Goal: Task Accomplishment & Management: Use online tool/utility

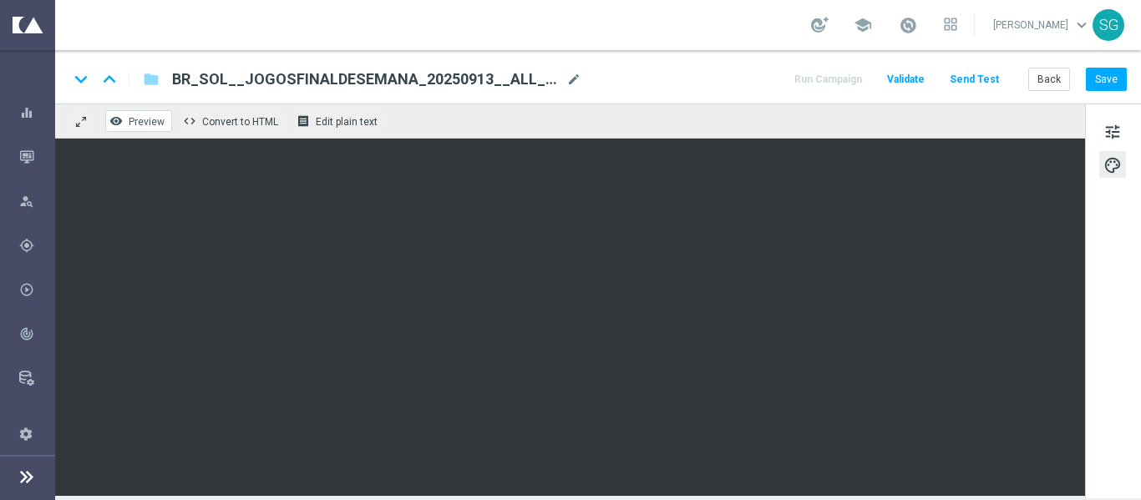
click at [140, 115] on button "remove_red_eye Preview" at bounding box center [138, 121] width 67 height 22
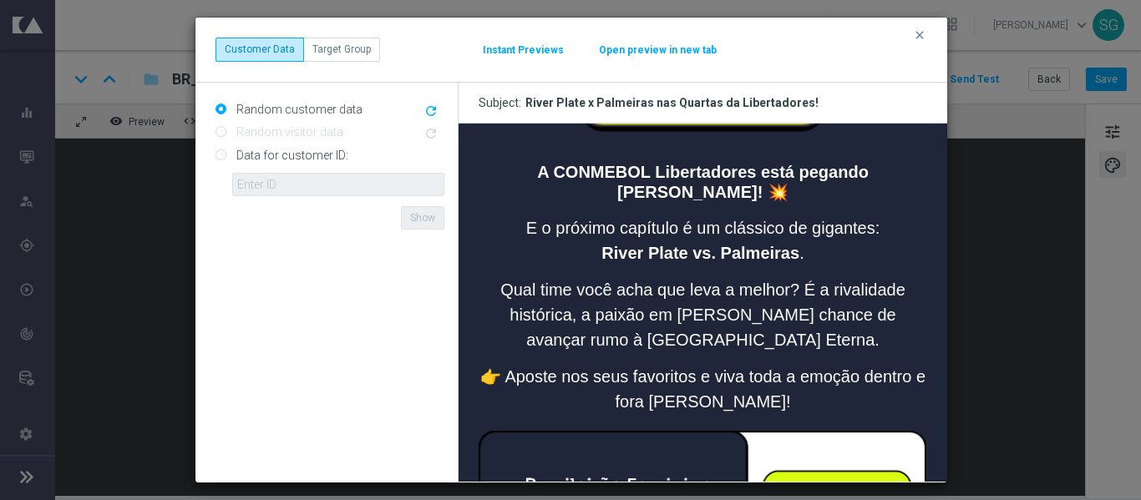
scroll to position [547, 0]
click at [917, 40] on icon "clear" at bounding box center [919, 34] width 13 height 13
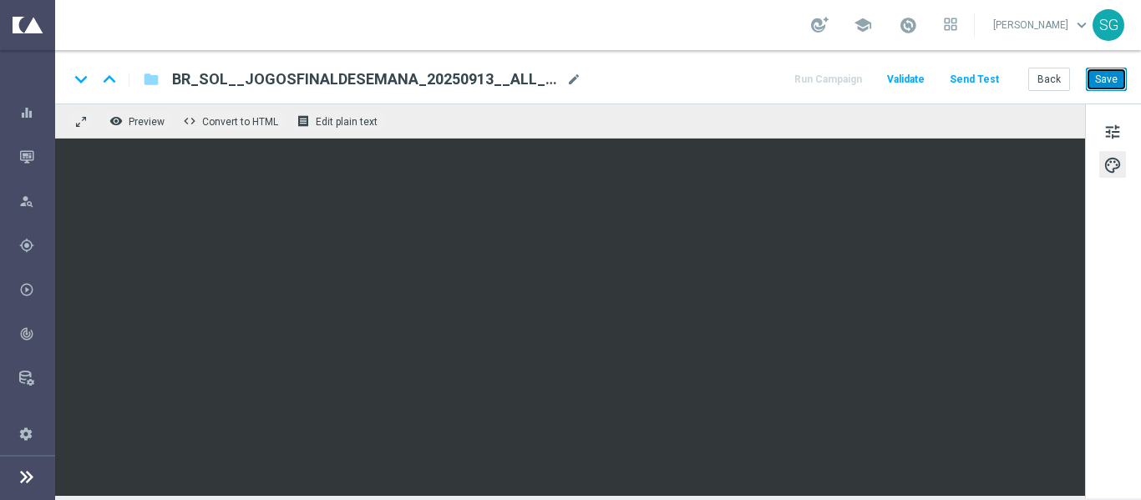
click at [1112, 87] on button "Save" at bounding box center [1106, 79] width 41 height 23
click at [576, 75] on span "mode_edit" at bounding box center [573, 79] width 15 height 15
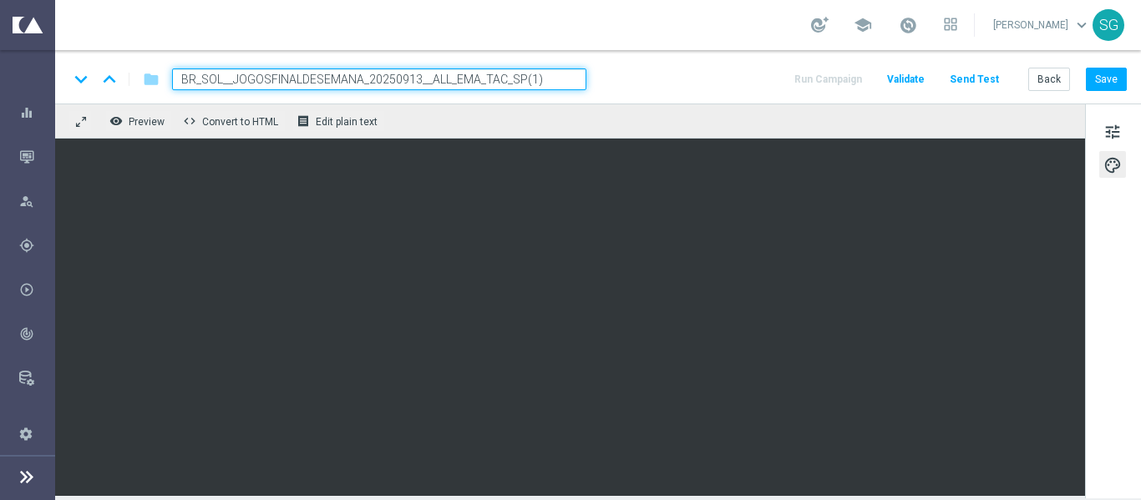
click at [510, 74] on input "BR_SOL__JOGOSFINALDESEMANA_20250913__ALL_EMA_TAC_SP(1)" at bounding box center [379, 80] width 414 height 22
paste input "LIBERTADORES_2025091__ALL_EMA_TAC_SP"
type input "BR_SOL__LIBERTADORES_2025091__ALL_EMA_TAC_SP"
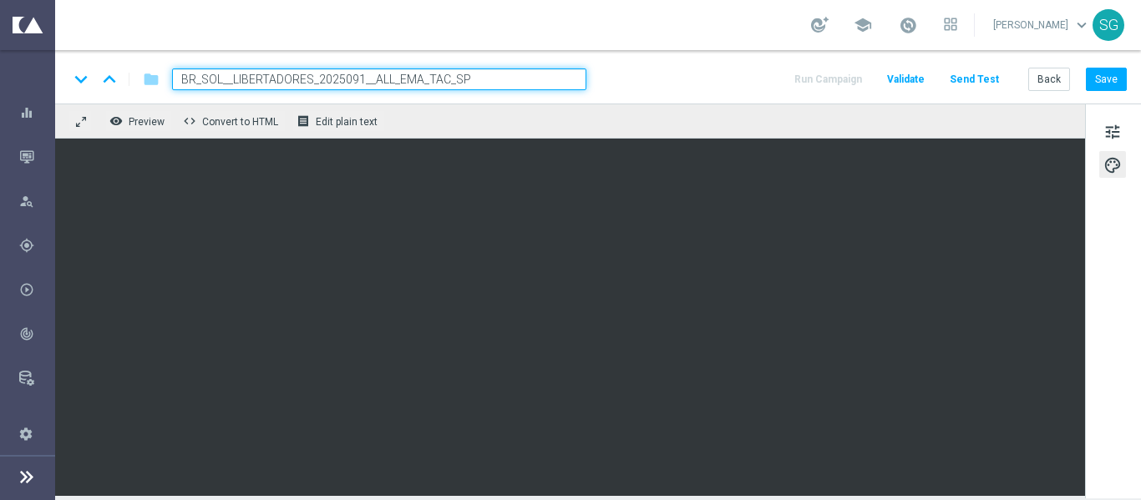
click at [684, 69] on div "keyboard_arrow_down keyboard_arrow_up folder BR_SOL__LIBERTADORES_2025091__ALL_…" at bounding box center [598, 80] width 1059 height 22
click at [533, 72] on input "BR_SOL__LIBERTADORES_2025091__ALL_EMA_TAC_SP" at bounding box center [379, 80] width 414 height 22
drag, startPoint x: 533, startPoint y: 72, endPoint x: 626, endPoint y: 71, distance: 92.7
click at [626, 71] on div "keyboard_arrow_down keyboard_arrow_up folder BR_SOL__LIBERTADORES_2025091__ALL_…" at bounding box center [598, 80] width 1059 height 22
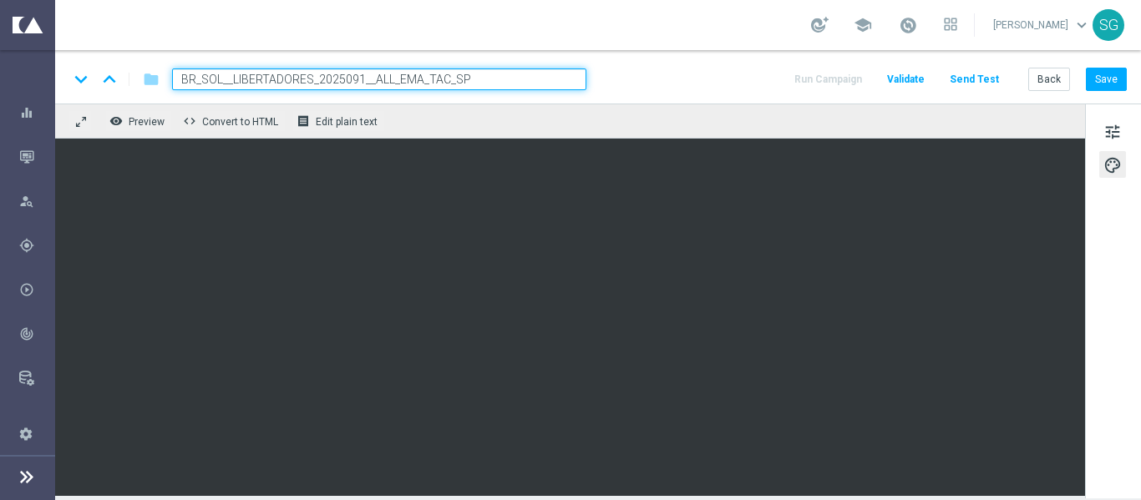
click at [532, 81] on input "BR_SOL__LIBERTADORES_2025091__ALL_EMA_TAC_SP" at bounding box center [379, 80] width 414 height 22
drag, startPoint x: 532, startPoint y: 81, endPoint x: 627, endPoint y: 79, distance: 94.4
click at [627, 79] on div "keyboard_arrow_down keyboard_arrow_up folder BR_SOL__LIBERTADORES_2025091__ALL_…" at bounding box center [598, 80] width 1059 height 22
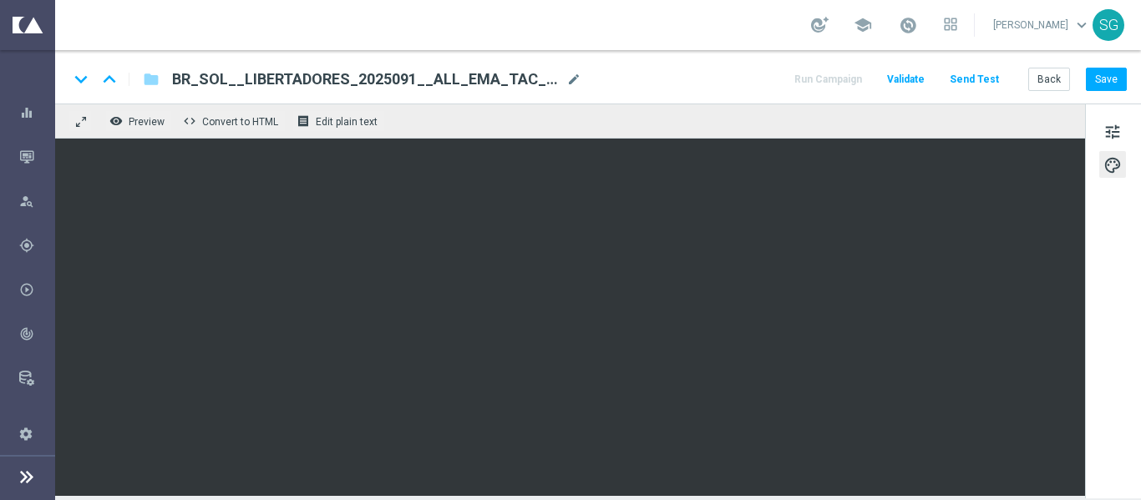
click at [627, 79] on div "keyboard_arrow_down keyboard_arrow_up folder BR_SOL__LIBERTADORES_2025091__ALL_…" at bounding box center [598, 80] width 1059 height 22
click at [1106, 135] on span "tune" at bounding box center [1113, 132] width 18 height 22
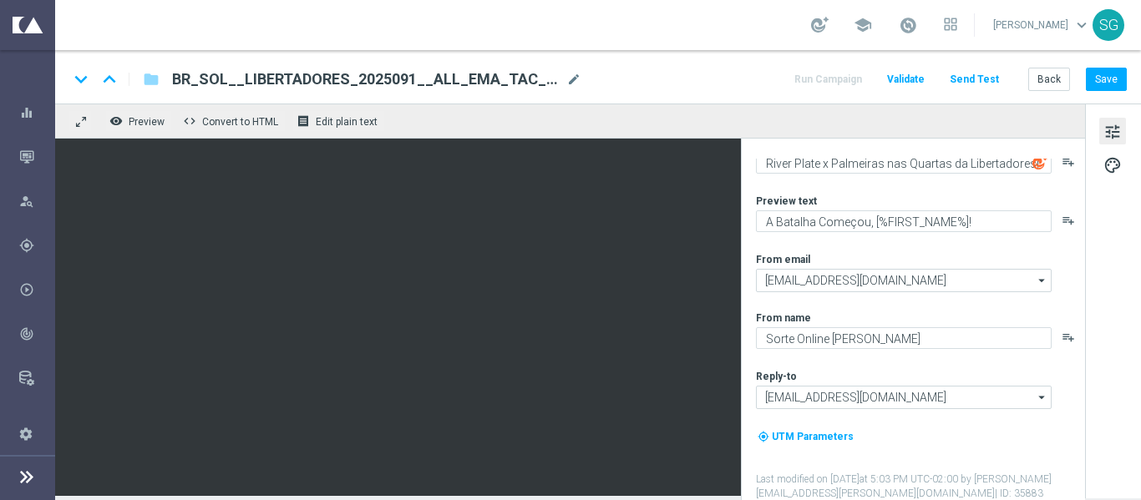
scroll to position [59, 0]
click at [1114, 82] on button "Save" at bounding box center [1106, 79] width 41 height 23
click at [151, 124] on span "Preview" at bounding box center [147, 122] width 36 height 12
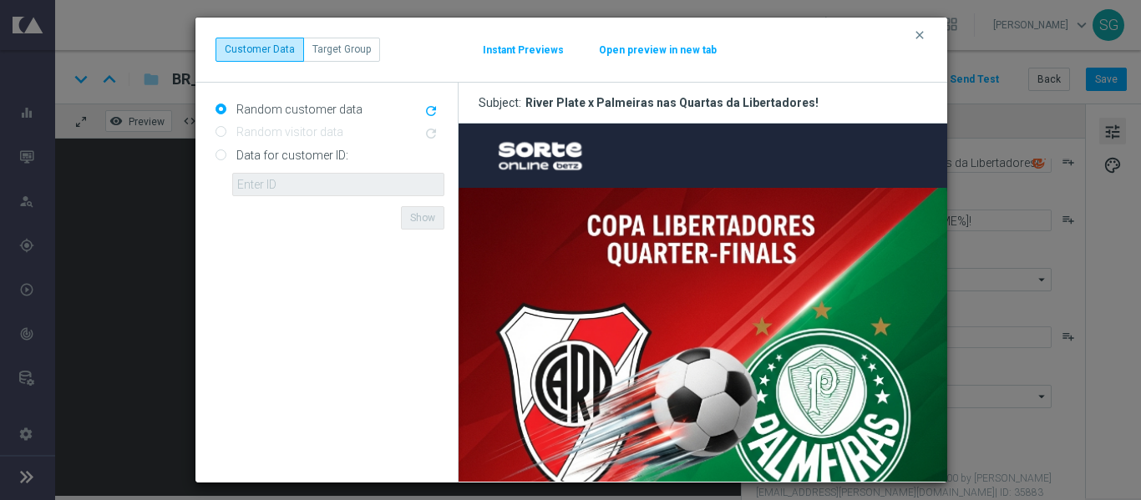
scroll to position [0, 0]
click at [618, 48] on button "Open preview in new tab" at bounding box center [657, 49] width 119 height 13
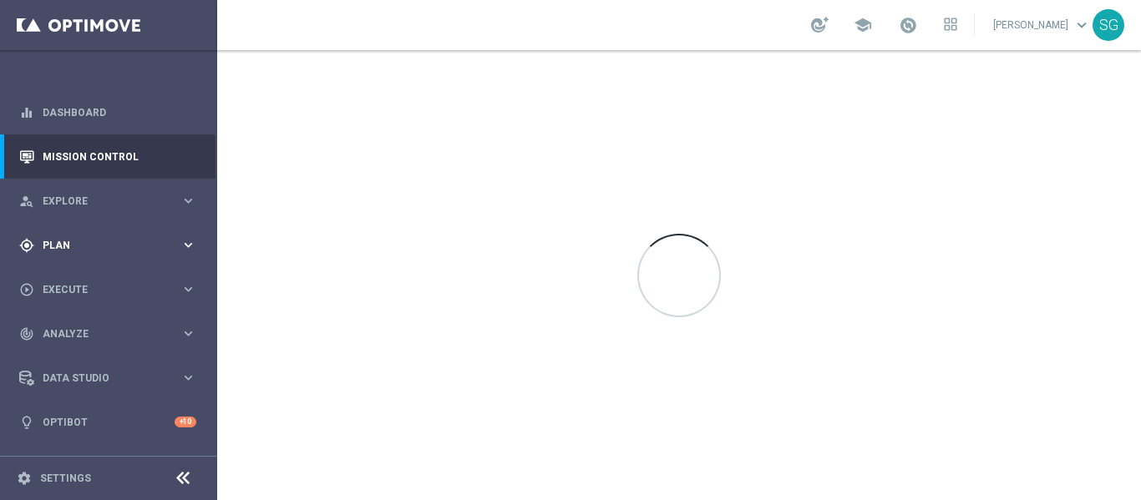
click at [96, 246] on span "Plan" at bounding box center [112, 246] width 138 height 10
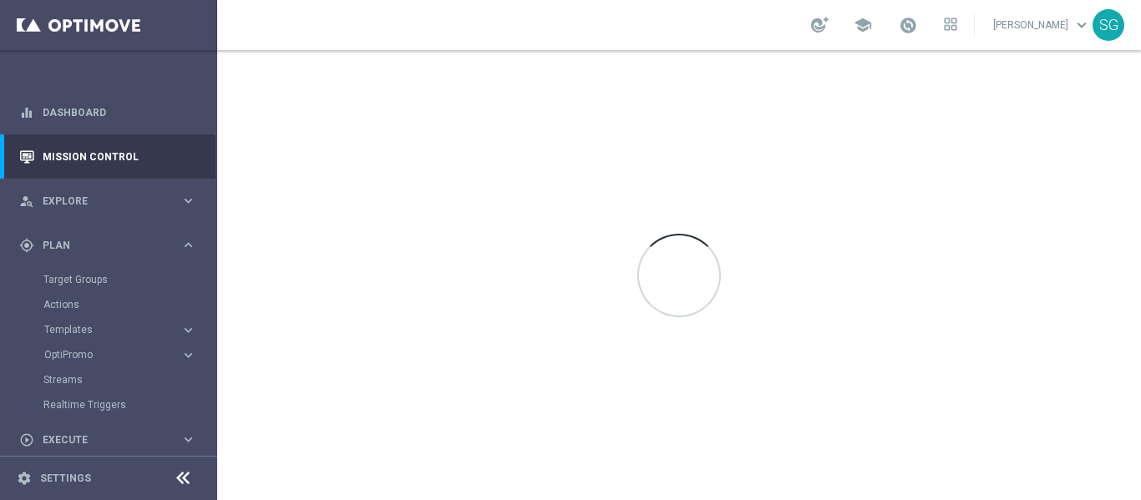
click at [89, 323] on accordion "Templates keyboard_arrow_right Optimail OptiMobile In-App OptiMobile Push Embed…" at bounding box center [129, 329] width 172 height 25
click at [87, 328] on span "Templates" at bounding box center [103, 330] width 119 height 10
click at [84, 353] on link "Optimail" at bounding box center [113, 354] width 122 height 13
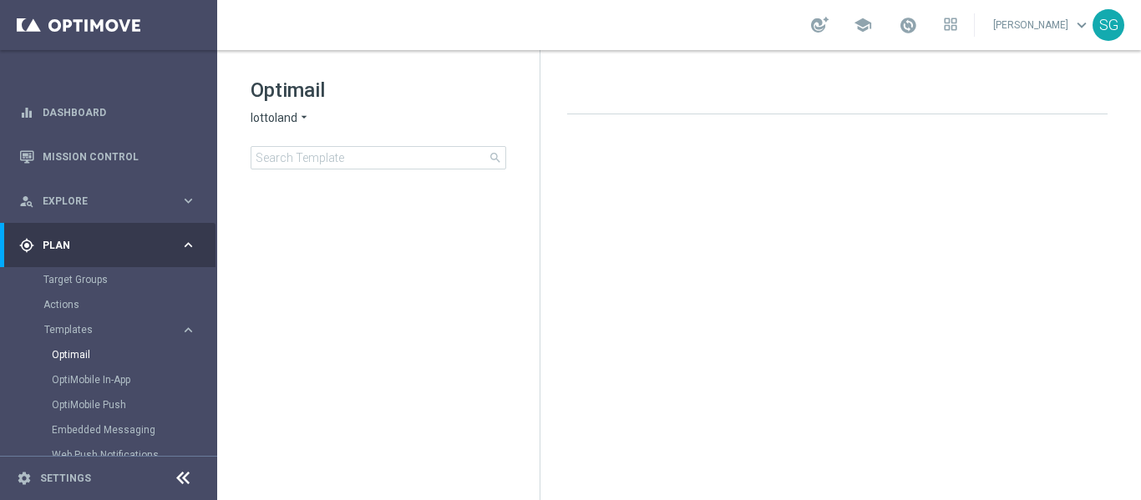
click at [290, 119] on span "lottoland" at bounding box center [274, 118] width 47 height 16
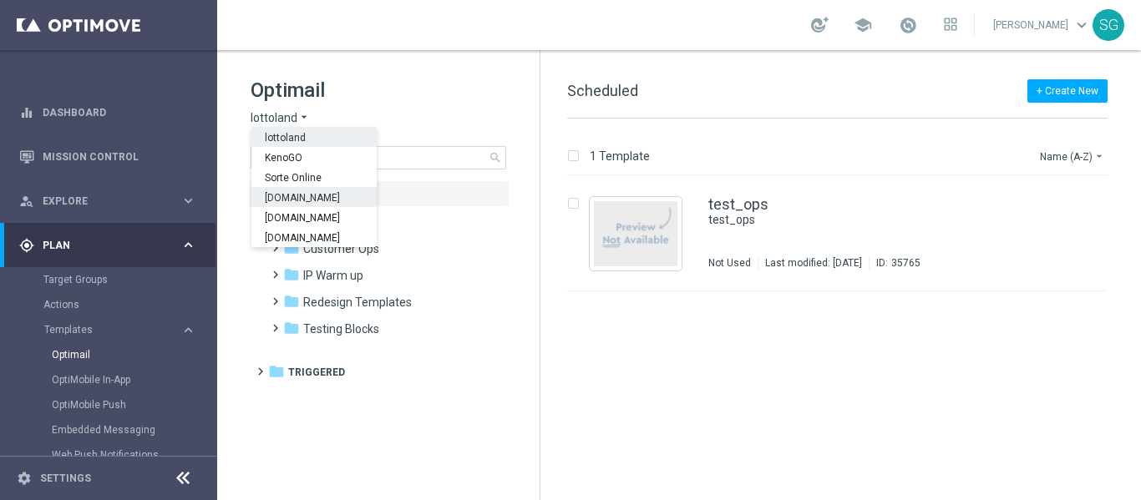
click at [307, 190] on div "Sorteonline.bet.br" at bounding box center [313, 197] width 125 height 20
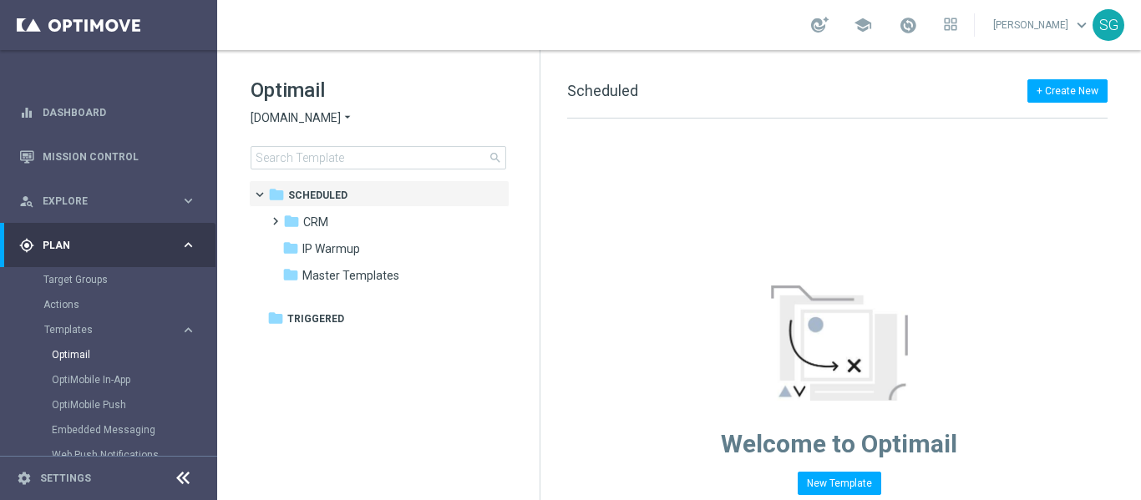
click at [185, 488] on icon at bounding box center [183, 479] width 20 height 20
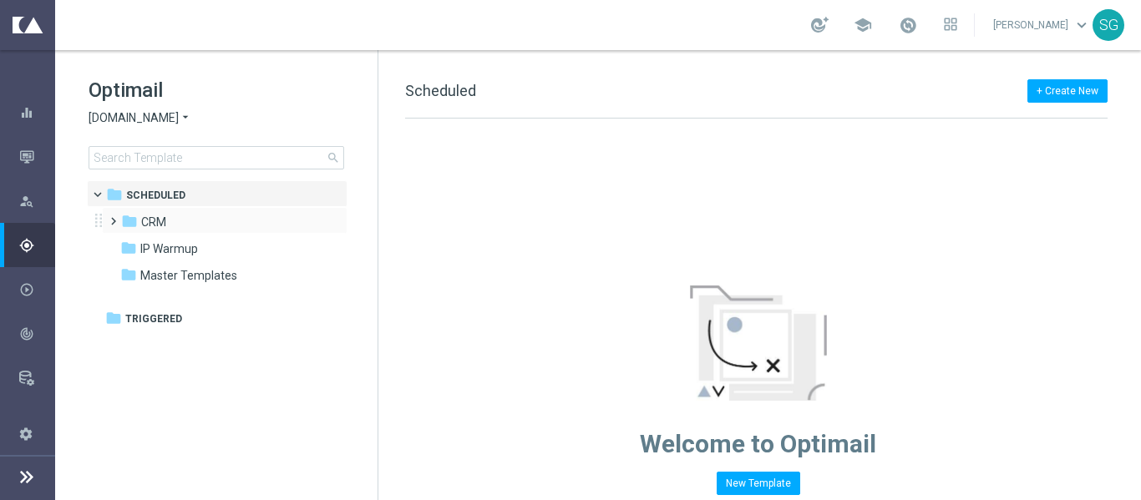
click at [109, 217] on span at bounding box center [110, 214] width 8 height 7
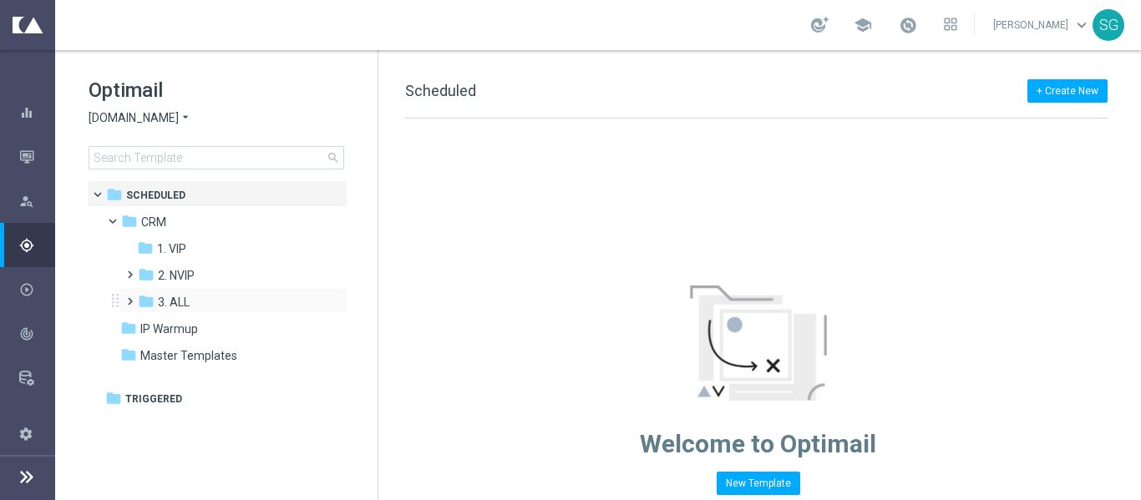
click at [130, 297] on span at bounding box center [127, 294] width 8 height 7
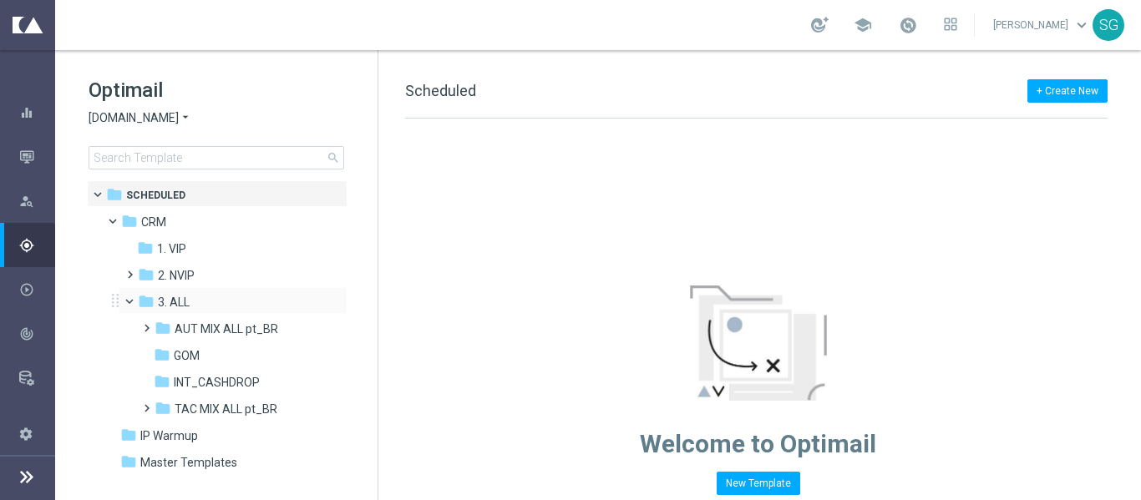
scroll to position [21, 0]
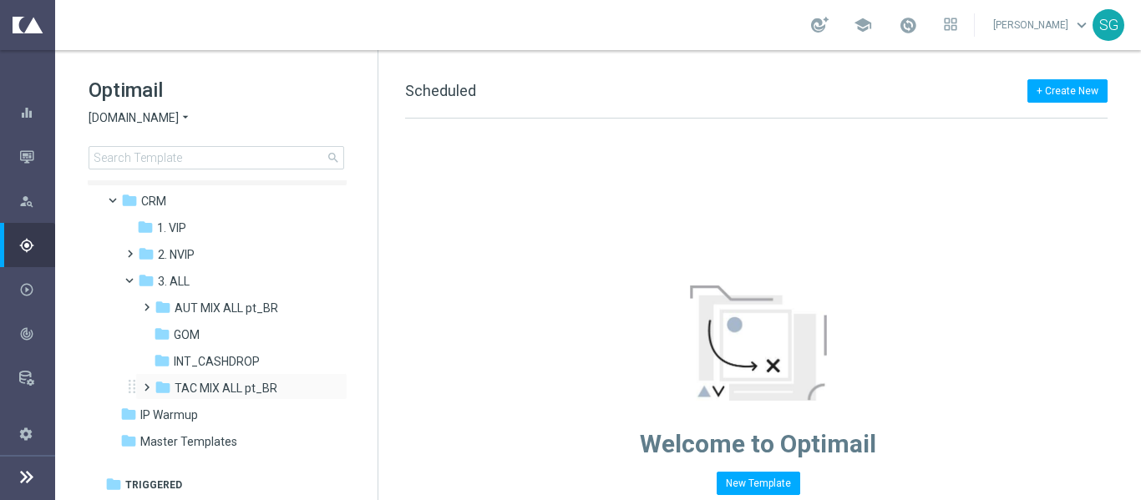
click at [147, 384] on span at bounding box center [144, 380] width 8 height 7
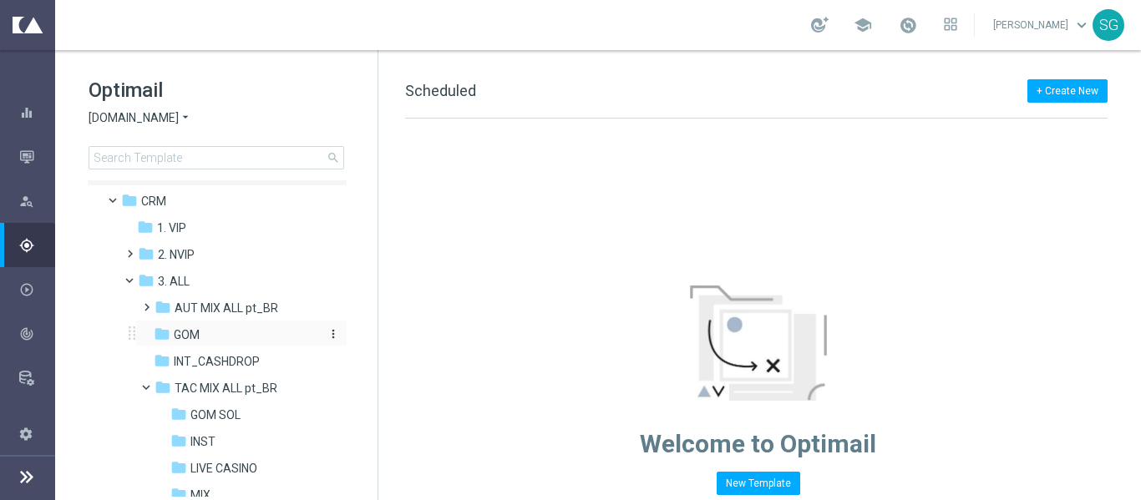
scroll to position [262, 0]
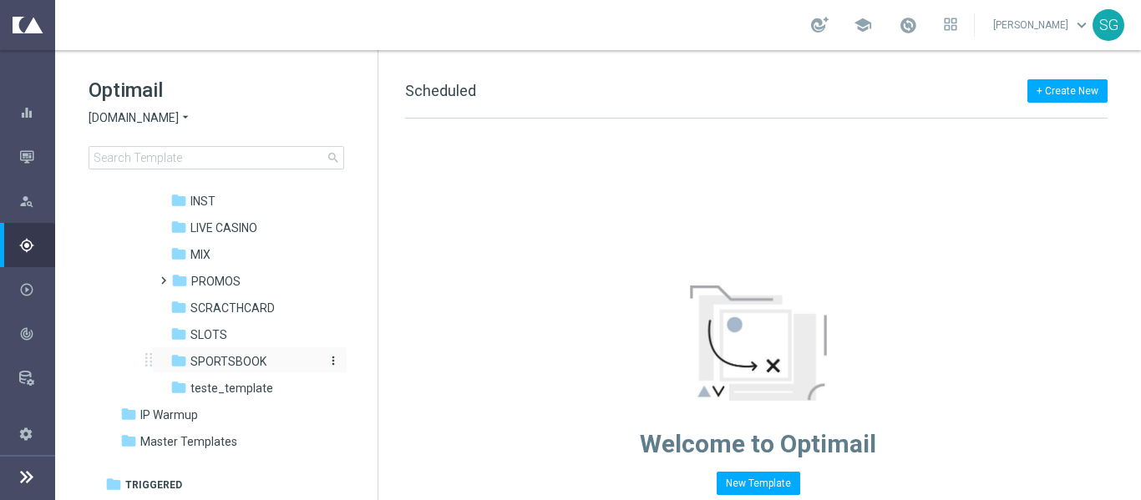
click at [231, 357] on span "SPORTSBOOK" at bounding box center [228, 361] width 76 height 15
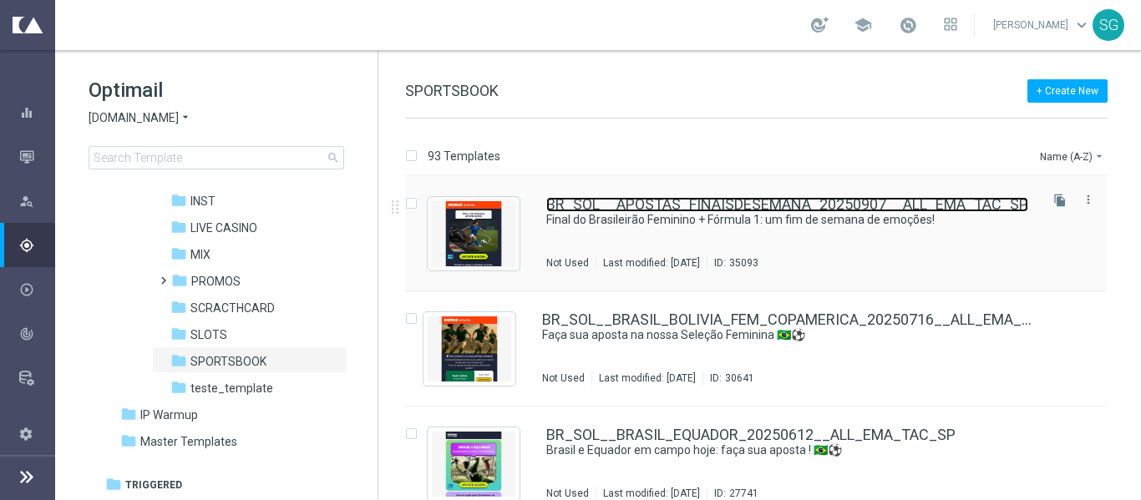
click at [587, 209] on link "BR_SOL__APOSTAS_FINAISDESEMANA_20250907__ALL_EMA_TAC_SP" at bounding box center [787, 204] width 482 height 15
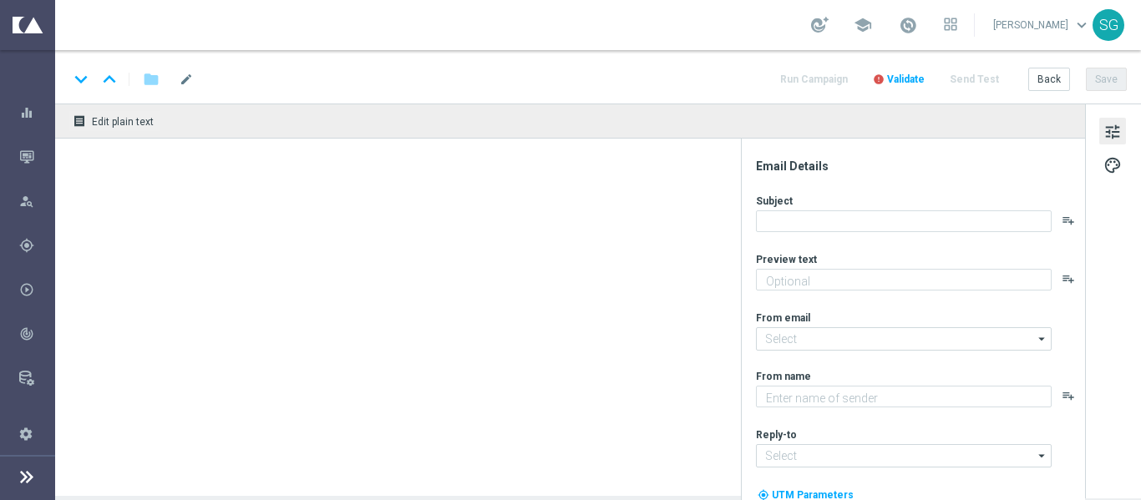
type textarea "Aposte já, [%FIRST_NAME%]!"
type input "[EMAIL_ADDRESS][DOMAIN_NAME]"
type textarea "Sorte Online [PERSON_NAME]"
type input "[EMAIL_ADDRESS][DOMAIN_NAME]"
